Goal: Find specific page/section: Find specific page/section

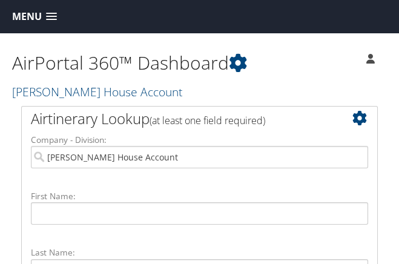
click at [48, 17] on span at bounding box center [51, 17] width 11 height 8
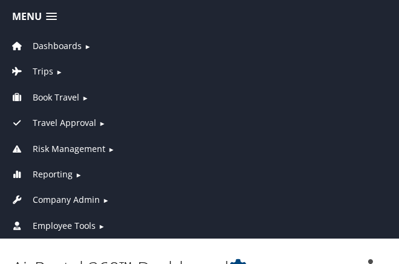
click at [48, 45] on span "Dashboards" at bounding box center [57, 45] width 49 height 13
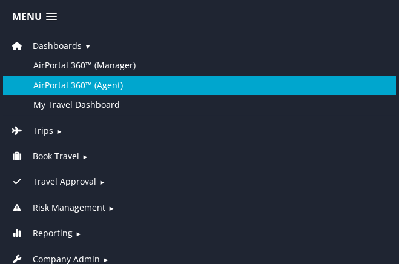
click at [56, 87] on link "AirPortal 360™ (Agent)" at bounding box center [199, 85] width 393 height 19
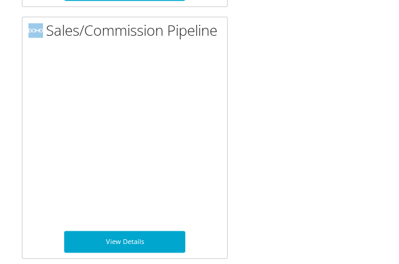
scroll to position [2694, 0]
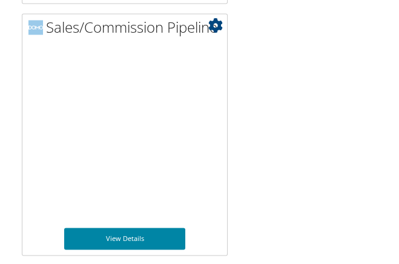
click at [143, 237] on link "View Details" at bounding box center [124, 239] width 121 height 22
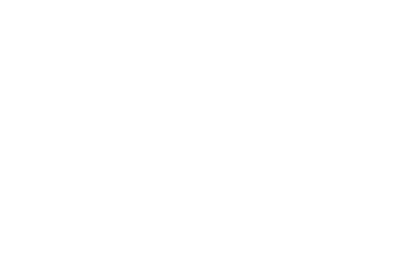
scroll to position [189, 0]
